Goal: Task Accomplishment & Management: Use online tool/utility

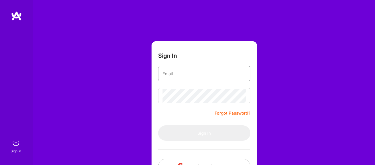
click at [184, 74] on input "email" at bounding box center [205, 73] width 84 height 14
type input "[EMAIL_ADDRESS][DOMAIN_NAME]"
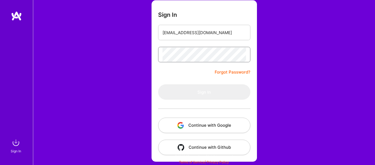
scroll to position [42, 0]
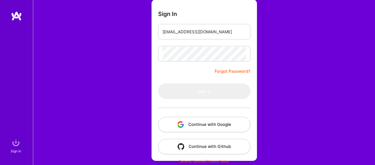
click at [203, 122] on button "Continue with Google" at bounding box center [204, 123] width 92 height 15
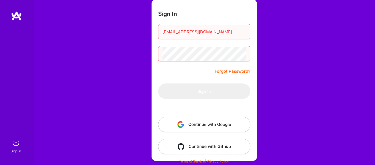
click at [229, 122] on button "Continue with Google" at bounding box center [204, 123] width 92 height 15
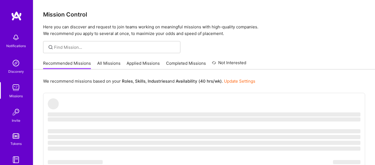
click at [106, 62] on link "All Missions" at bounding box center [108, 64] width 23 height 9
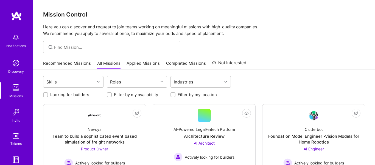
click at [60, 95] on label "Looking for builders" at bounding box center [69, 94] width 39 height 6
click at [48, 95] on input "Looking for builders" at bounding box center [46, 95] width 4 height 4
checkbox input "true"
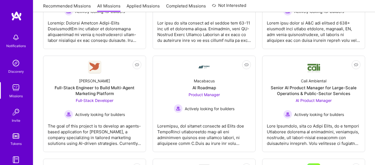
scroll to position [153, 0]
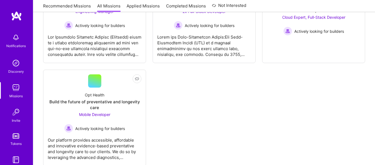
scroll to position [932, 0]
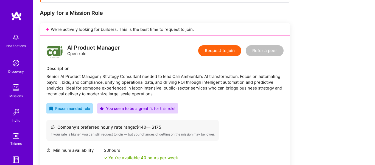
scroll to position [103, 0]
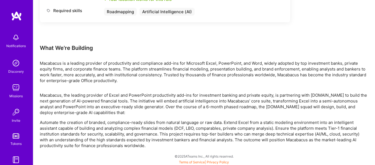
scroll to position [295, 0]
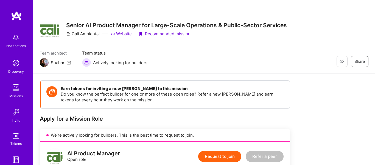
scroll to position [103, 0]
